Goal: Share content

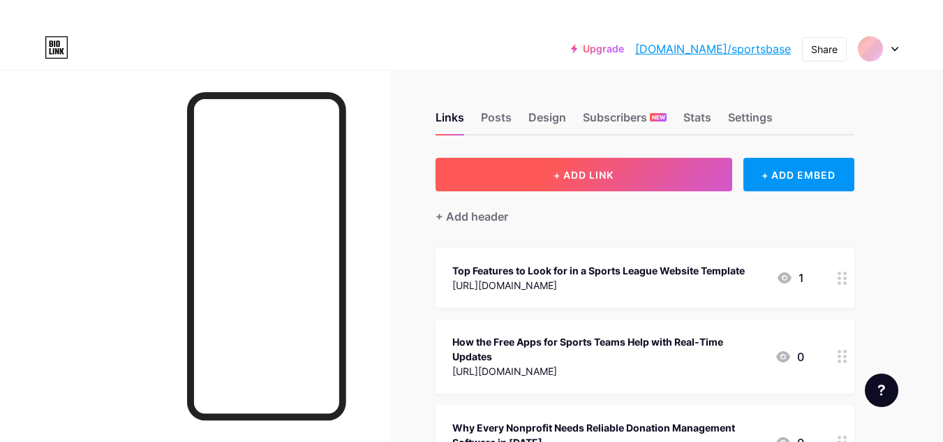
click at [574, 170] on span "+ ADD LINK" at bounding box center [584, 175] width 60 height 12
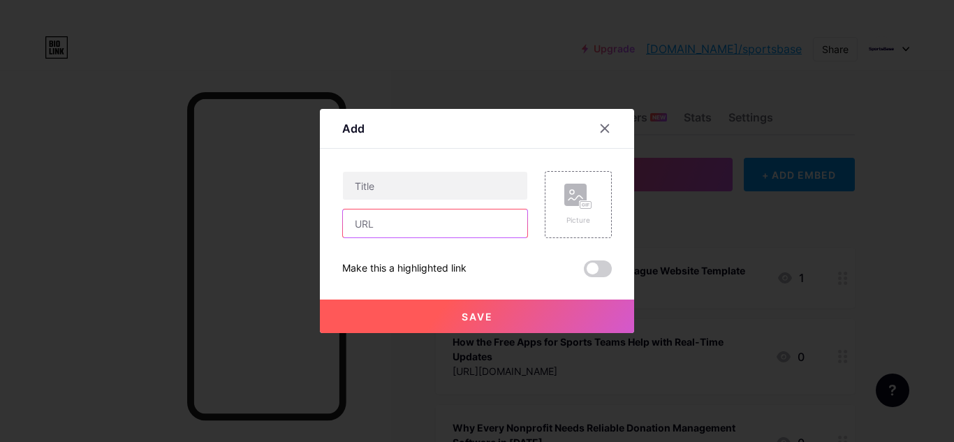
click at [422, 220] on input "text" at bounding box center [435, 223] width 184 height 28
paste input "[URL][DOMAIN_NAME]"
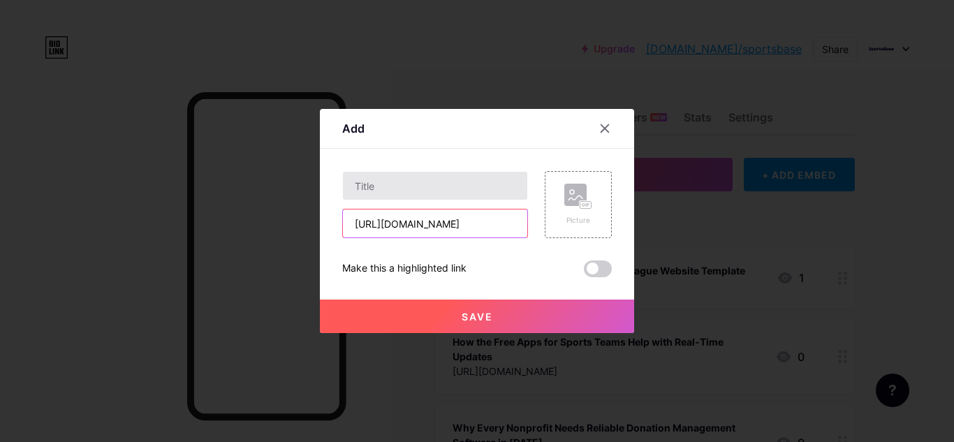
scroll to position [0, 539]
type input "[URL][DOMAIN_NAME]"
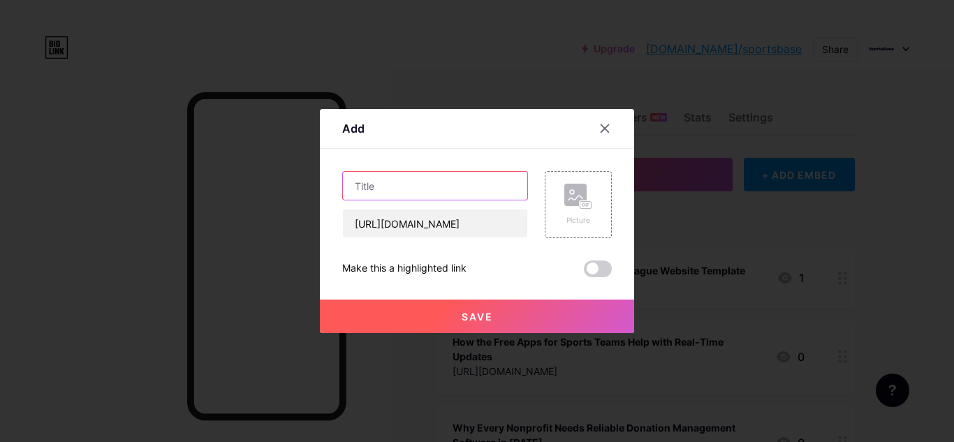
click at [400, 188] on input "text" at bounding box center [435, 186] width 184 height 28
paste input "Donation Management Software for Sports Clubs and Organizations"
type input "Donation Management Software for Sports Clubs and Organizations"
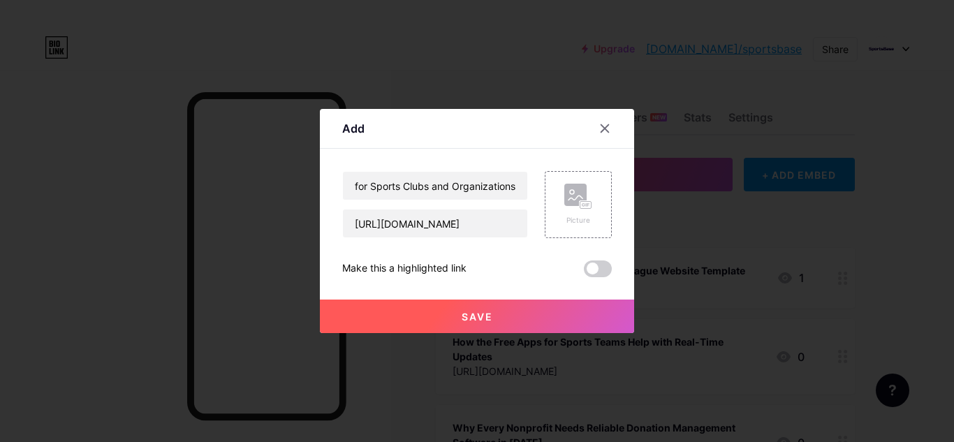
click at [464, 320] on span "Save" at bounding box center [476, 317] width 31 height 12
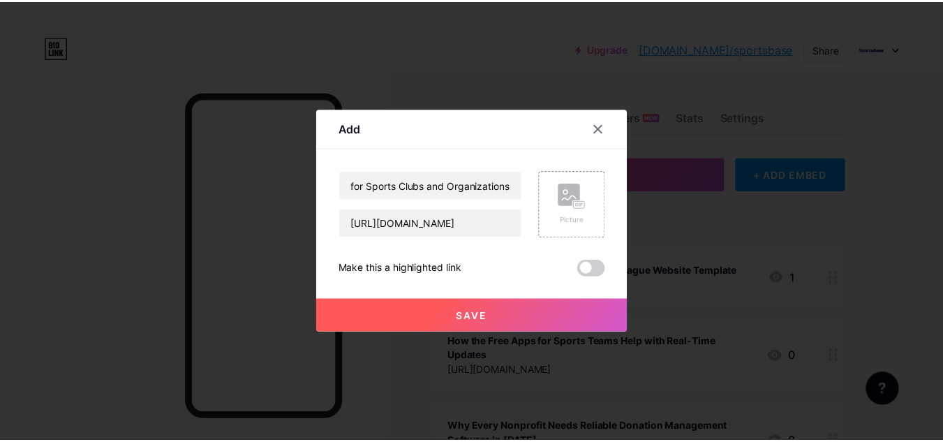
scroll to position [0, 0]
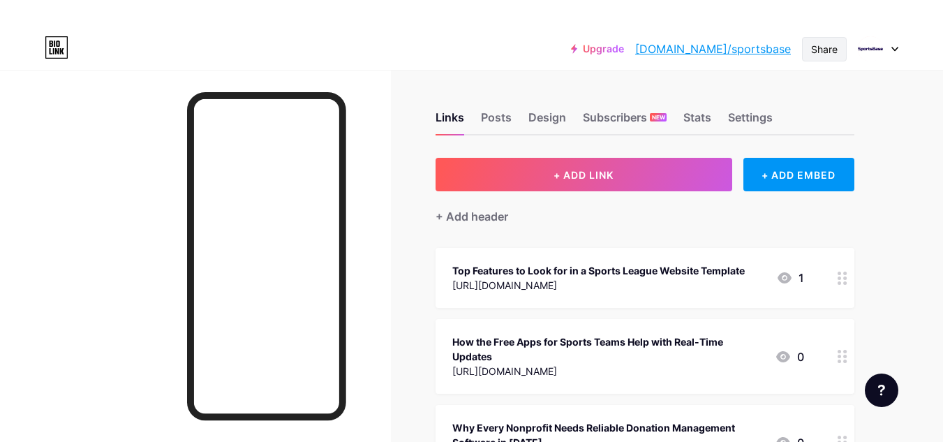
drag, startPoint x: 816, startPoint y: 53, endPoint x: 804, endPoint y: 53, distance: 11.9
click at [817, 53] on div "Share" at bounding box center [824, 49] width 27 height 15
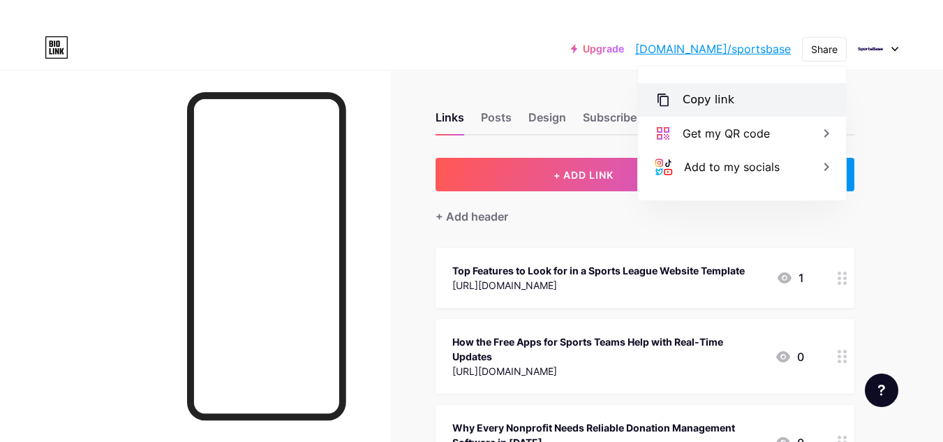
click at [727, 98] on div "Copy link" at bounding box center [709, 99] width 52 height 17
click at [509, 49] on div "Upgrade [DOMAIN_NAME]/sports... [DOMAIN_NAME]/sportsbase Share Copy link [URL][…" at bounding box center [471, 48] width 943 height 25
